Goal: Task Accomplishment & Management: Use online tool/utility

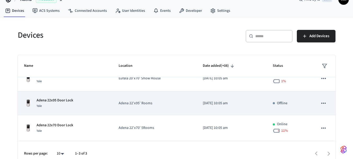
scroll to position [18, 0]
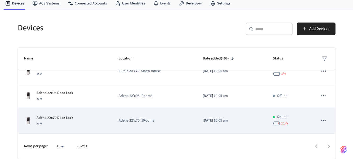
click at [49, 119] on p "Adena 22x70 Door Lock" at bounding box center [55, 117] width 37 height 5
click at [50, 118] on p "Adena 22x70 Door Lock" at bounding box center [55, 117] width 37 height 5
click at [58, 115] on p "Adena 22x70 Door Lock" at bounding box center [55, 117] width 37 height 5
click at [130, 119] on p "Adena 22’x70’ 5Rooms" at bounding box center [154, 120] width 71 height 5
click at [64, 119] on p "Adena 22x70 Door Lock" at bounding box center [55, 117] width 37 height 5
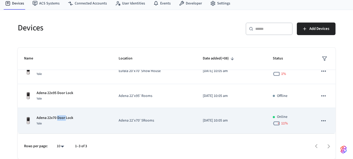
click at [64, 119] on p "Adena 22x70 Door Lock" at bounding box center [55, 117] width 37 height 5
click at [48, 117] on p "Adena 22x70 Door Lock" at bounding box center [55, 117] width 37 height 5
click at [91, 116] on div "Adena 22x70 Door Lock Yale" at bounding box center [65, 120] width 82 height 11
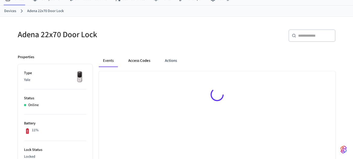
scroll to position [52, 0]
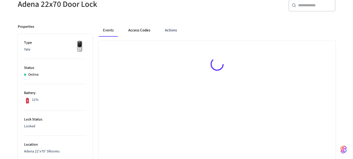
click at [139, 29] on button "Access Codes" at bounding box center [139, 30] width 30 height 13
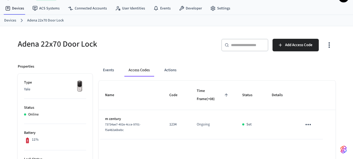
scroll to position [0, 0]
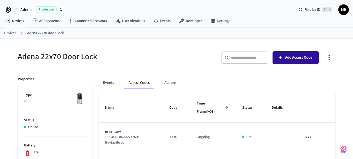
click at [292, 58] on span "Add Access Code" at bounding box center [298, 57] width 27 height 7
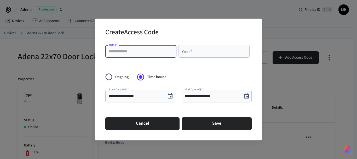
click at [137, 52] on input "Name   *" at bounding box center [140, 51] width 65 height 5
type input "******"
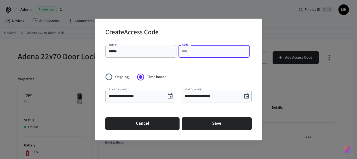
click at [193, 51] on input "Code   *" at bounding box center [214, 51] width 65 height 5
type input "*****"
click at [205, 96] on input "**********" at bounding box center [212, 95] width 54 height 5
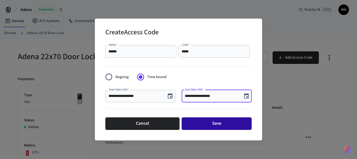
type input "**********"
click at [214, 123] on button "Save" at bounding box center [217, 123] width 70 height 13
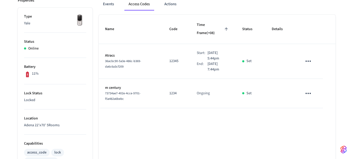
scroll to position [26, 0]
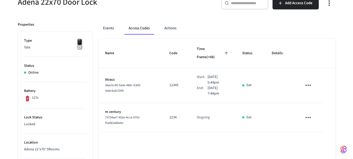
scroll to position [18, 0]
